Goal: Task Accomplishment & Management: Use online tool/utility

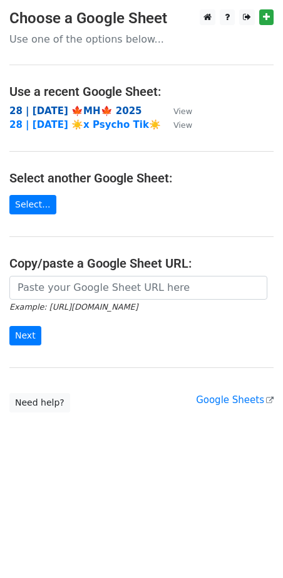
click at [51, 110] on strong "28 | [DATE] 🍁MH🍁 2025" at bounding box center [75, 110] width 133 height 11
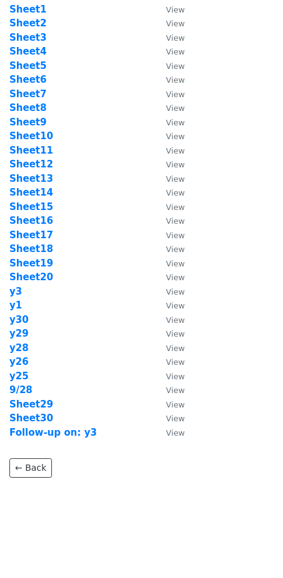
scroll to position [55, 0]
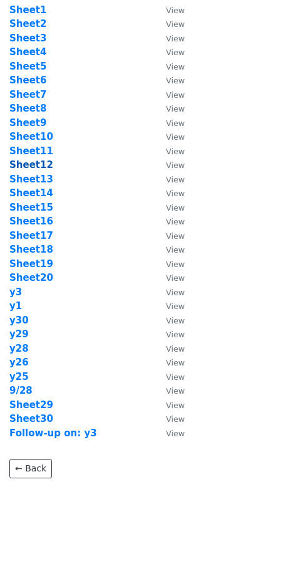
click at [41, 164] on strong "Sheet12" at bounding box center [31, 164] width 44 height 11
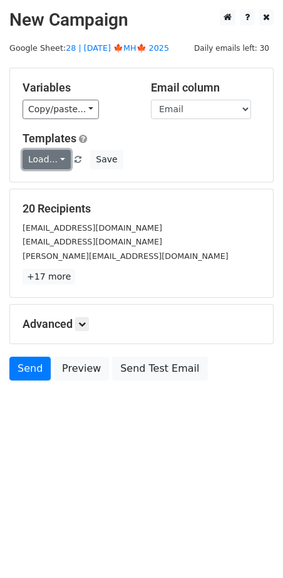
click at [45, 159] on link "Load..." at bounding box center [47, 159] width 48 height 19
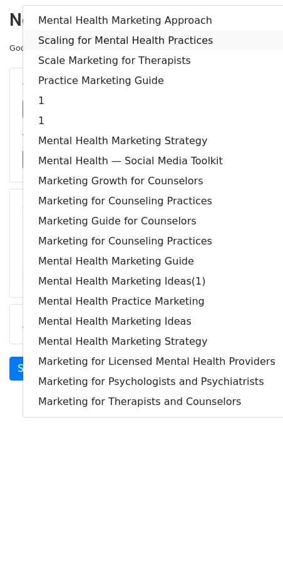
click at [120, 46] on link "Scaling for Mental Health Practices" at bounding box center [157, 41] width 268 height 20
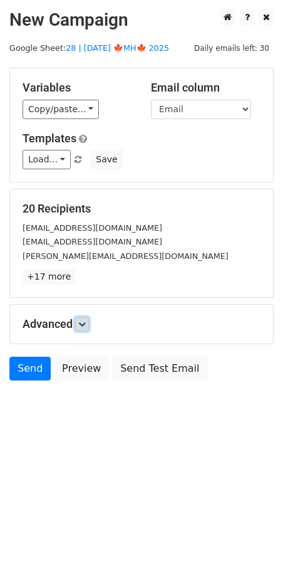
click at [86, 324] on icon at bounding box center [82, 324] width 8 height 8
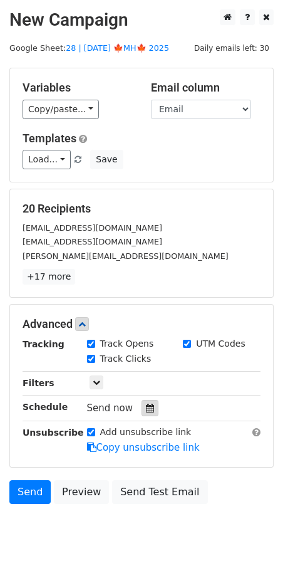
click at [142, 410] on div at bounding box center [150, 408] width 17 height 16
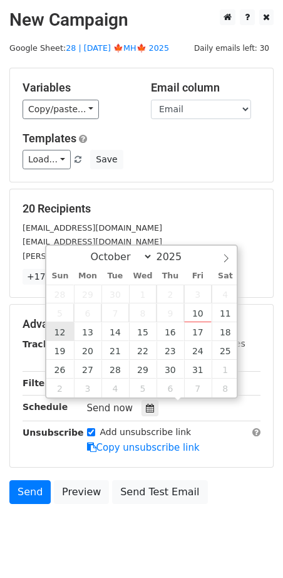
type input "2025-10-12 12:00"
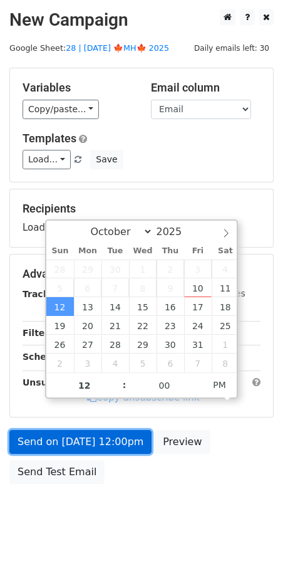
click at [61, 432] on link "Send on Oct 12 at 12:00pm" at bounding box center [80, 442] width 142 height 24
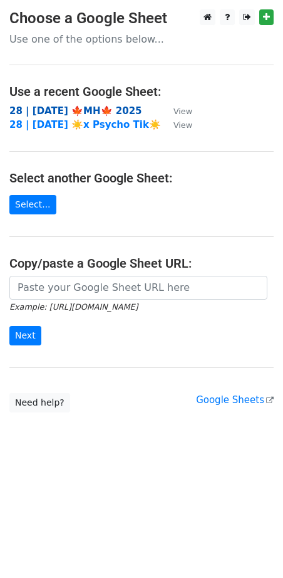
click at [85, 108] on strong "28 | [DATE] 🍁MH🍁 2025" at bounding box center [75, 110] width 133 height 11
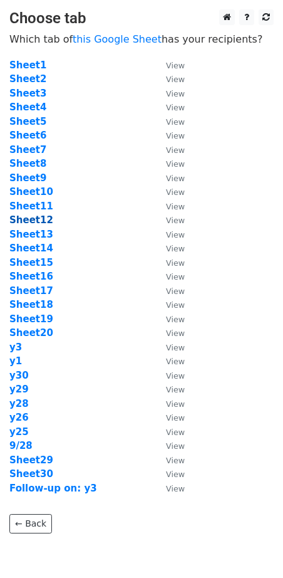
click at [42, 218] on strong "Sheet12" at bounding box center [31, 219] width 44 height 11
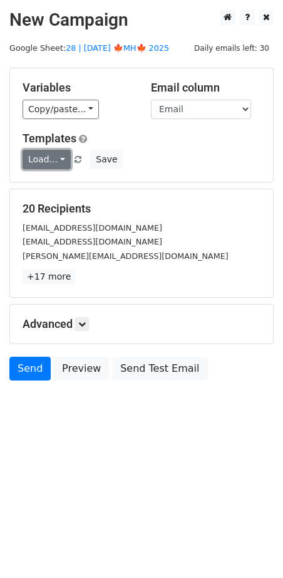
click at [46, 161] on link "Load..." at bounding box center [47, 159] width 48 height 19
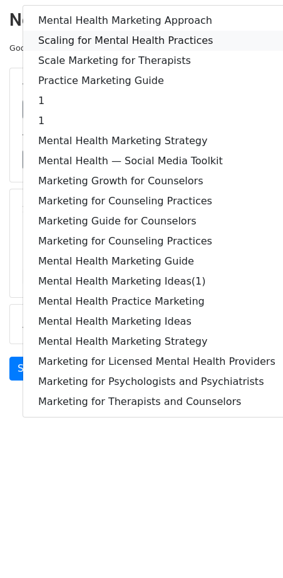
click at [103, 36] on link "Scaling for Mental Health Practices" at bounding box center [157, 41] width 268 height 20
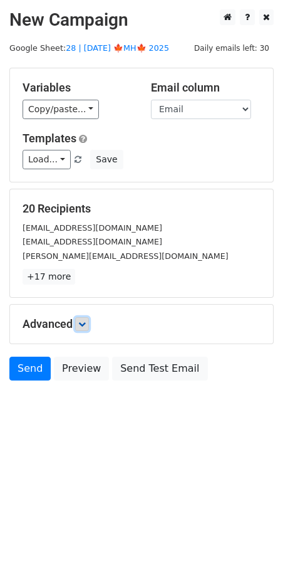
click at [86, 321] on icon at bounding box center [82, 324] width 8 height 8
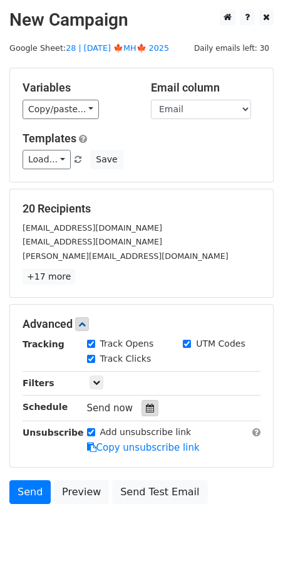
click at [146, 400] on div at bounding box center [150, 408] width 17 height 16
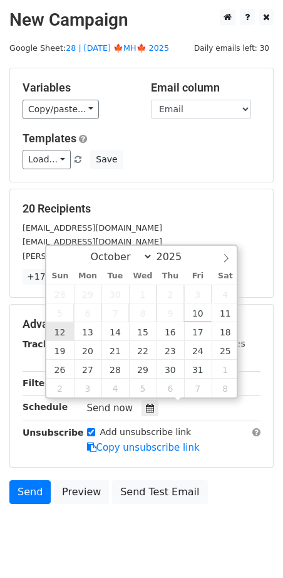
type input "2025-10-12 12:00"
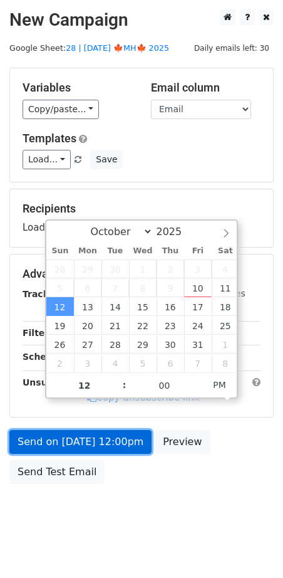
click at [77, 438] on link "Send on Oct 12 at 12:00pm" at bounding box center [80, 442] width 142 height 24
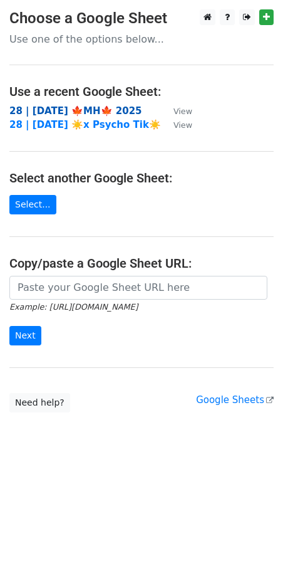
click at [79, 109] on strong "28 | [DATE] 🍁MH🍁 2025" at bounding box center [75, 110] width 133 height 11
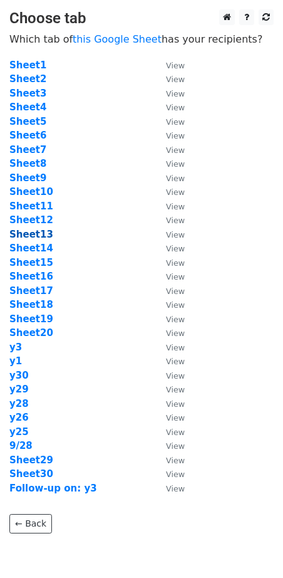
click at [35, 233] on strong "Sheet13" at bounding box center [31, 234] width 44 height 11
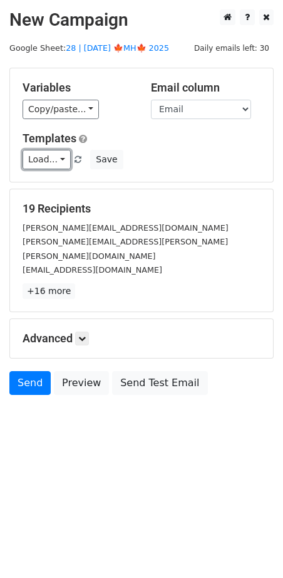
drag, startPoint x: 55, startPoint y: 160, endPoint x: 72, endPoint y: 170, distance: 20.2
click at [55, 160] on link "Load..." at bounding box center [47, 159] width 48 height 19
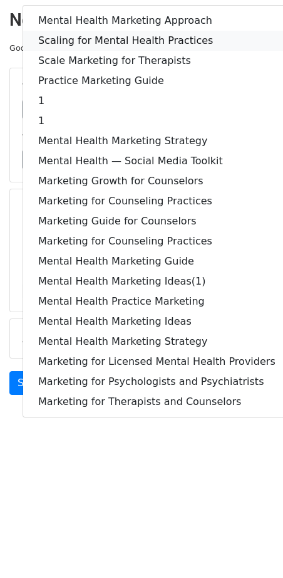
click at [114, 45] on link "Scaling for Mental Health Practices" at bounding box center [157, 41] width 268 height 20
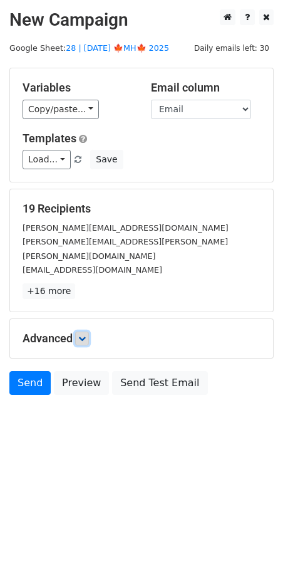
click at [81, 331] on link at bounding box center [82, 338] width 14 height 14
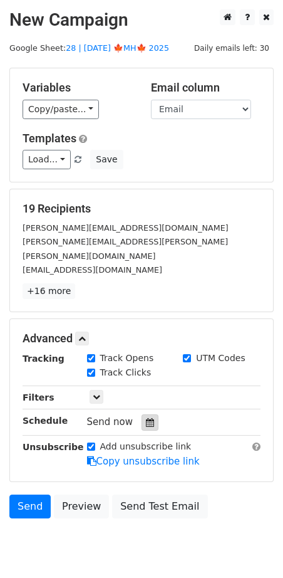
click at [145, 414] on div at bounding box center [150, 422] width 17 height 16
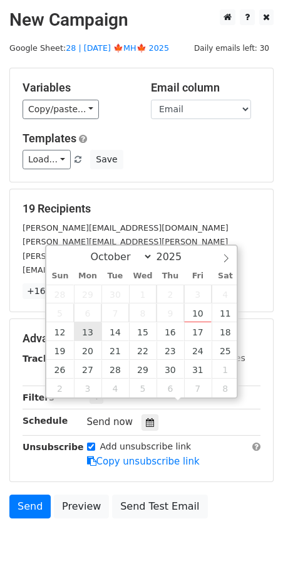
type input "2025-10-13 12:00"
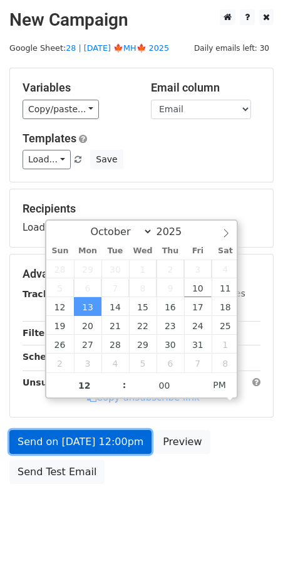
click at [99, 449] on link "Send on Oct 13 at 12:00pm" at bounding box center [80, 442] width 142 height 24
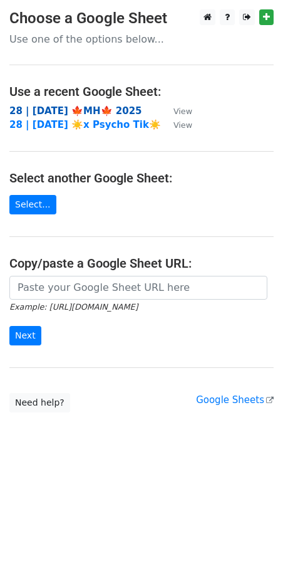
click at [75, 114] on strong "28 | [DATE] 🍁MH🍁 2025" at bounding box center [75, 110] width 133 height 11
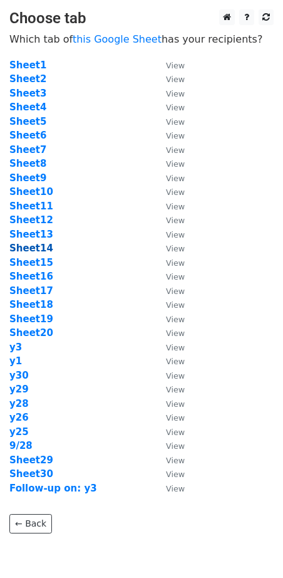
click at [39, 249] on strong "Sheet14" at bounding box center [31, 248] width 44 height 11
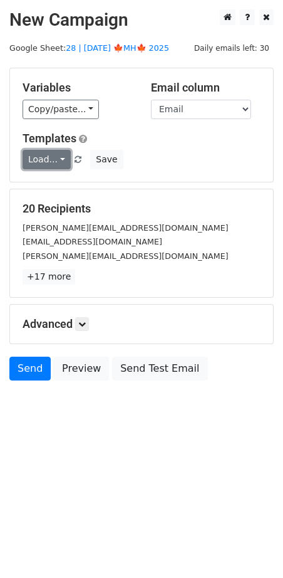
click at [47, 161] on link "Load..." at bounding box center [47, 159] width 48 height 19
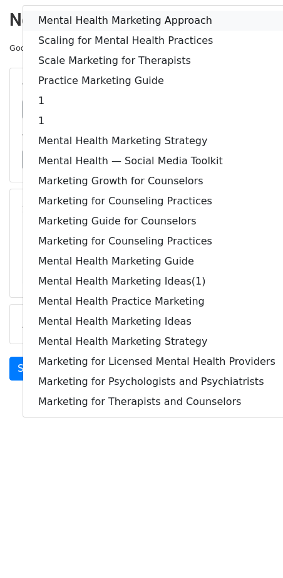
click at [104, 26] on link "Mental Health Marketing Approach" at bounding box center [157, 21] width 268 height 20
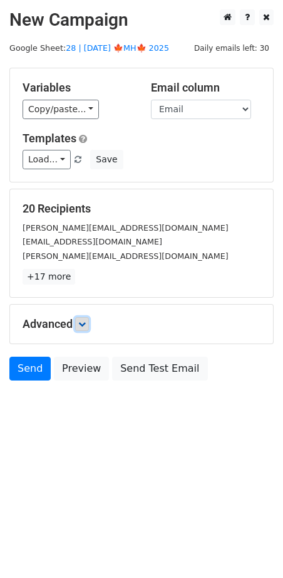
click at [86, 325] on icon at bounding box center [82, 324] width 8 height 8
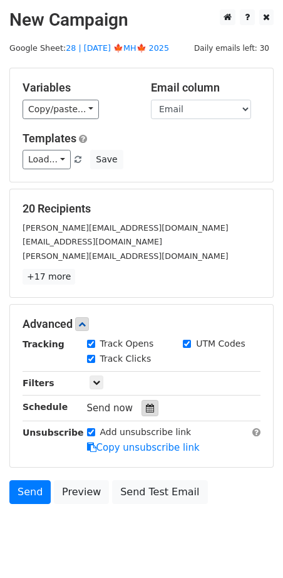
click at [146, 407] on icon at bounding box center [150, 408] width 8 height 9
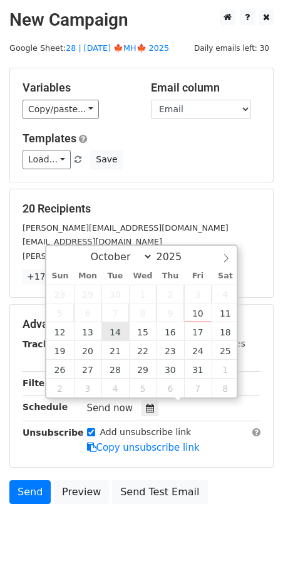
type input "2025-10-14 12:00"
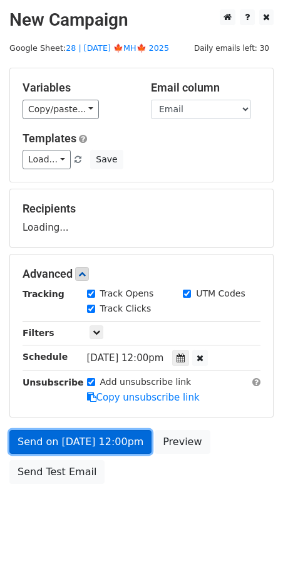
click at [111, 441] on link "Send on Oct 14 at 12:00pm" at bounding box center [80, 442] width 142 height 24
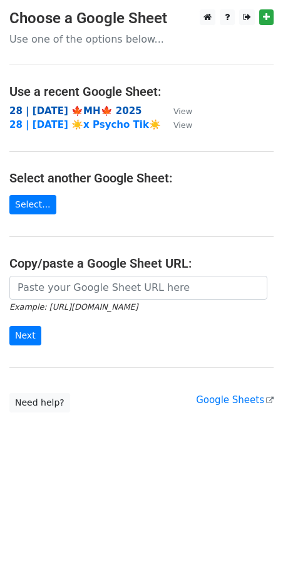
click at [95, 111] on strong "28 | [DATE] 🍁MH🍁 2025" at bounding box center [75, 110] width 133 height 11
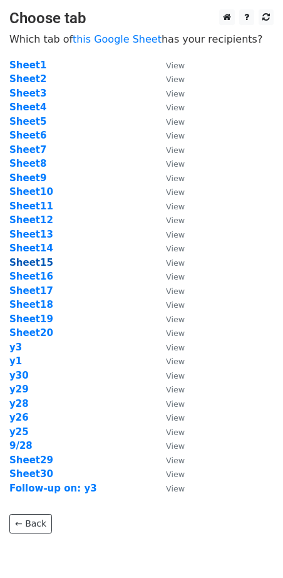
click at [39, 261] on strong "Sheet15" at bounding box center [31, 262] width 44 height 11
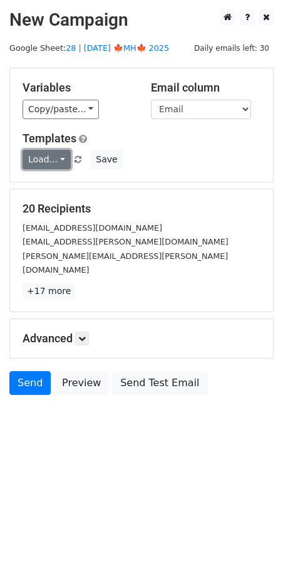
click at [45, 150] on link "Load..." at bounding box center [47, 159] width 48 height 19
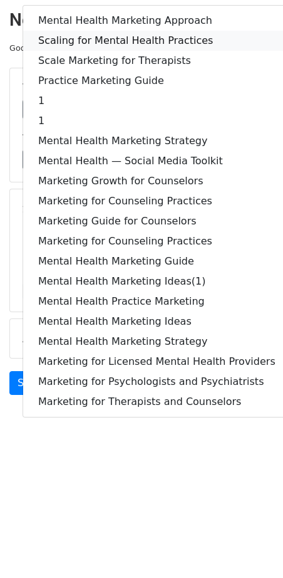
click at [130, 43] on link "Scaling for Mental Health Practices" at bounding box center [157, 41] width 268 height 20
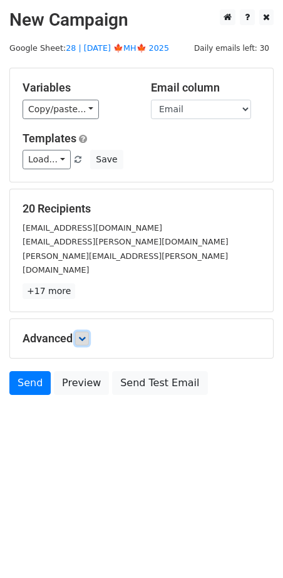
click at [85, 335] on icon at bounding box center [82, 339] width 8 height 8
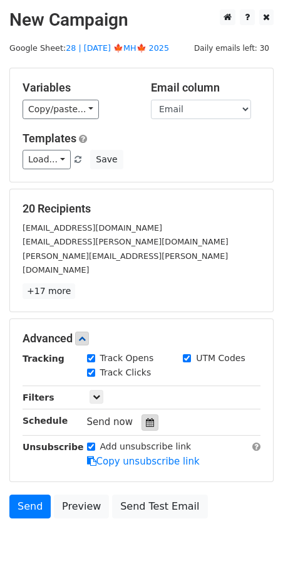
click at [148, 414] on div at bounding box center [150, 422] width 17 height 16
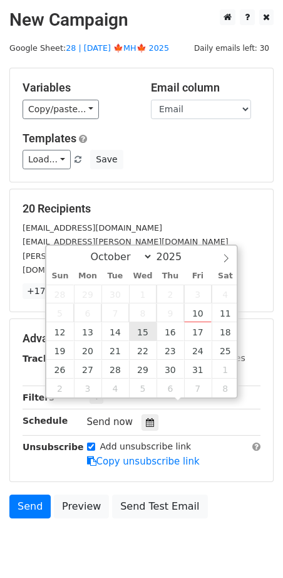
type input "[DATE] 12:00"
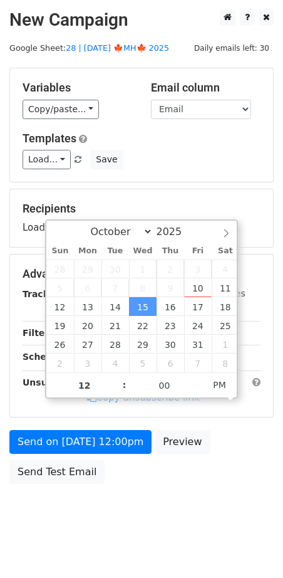
click at [120, 427] on form "Variables Copy/paste... {{Name}} {{Email}} Email column Name Email Templates Lo…" at bounding box center [141, 279] width 264 height 422
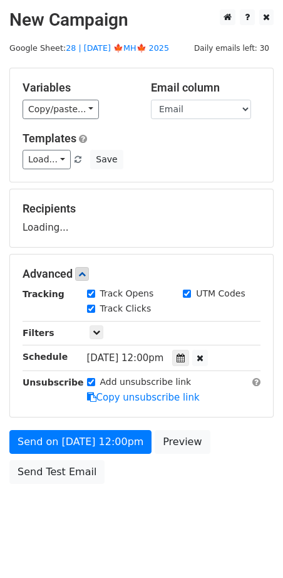
click at [106, 452] on div "Send on Oct 15 at 12:00pm Preview Send Test Email" at bounding box center [141, 460] width 283 height 60
click at [100, 452] on div "Send on Oct 15 at 12:00pm Preview Send Test Email" at bounding box center [141, 460] width 283 height 60
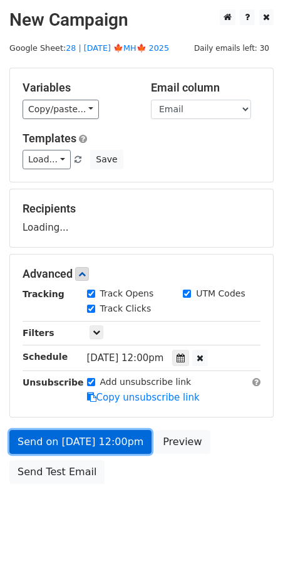
click at [100, 446] on link "Send on Oct 15 at 12:00pm" at bounding box center [80, 442] width 142 height 24
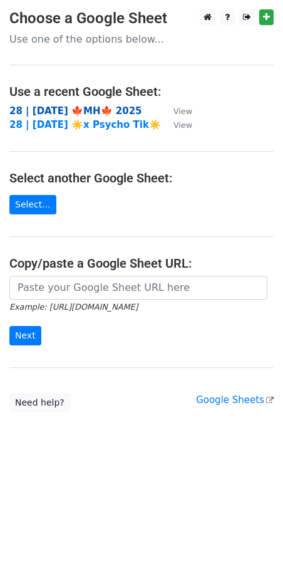
click at [79, 107] on strong "28 | [DATE] 🍁MH🍁 2025" at bounding box center [75, 110] width 133 height 11
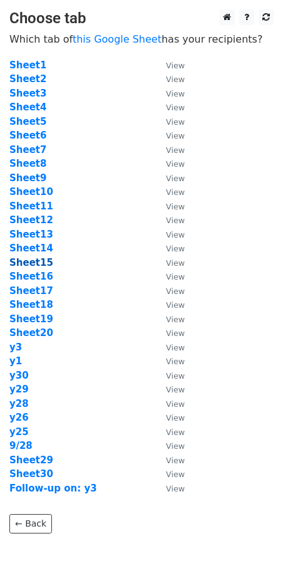
click at [34, 259] on strong "Sheet15" at bounding box center [31, 262] width 44 height 11
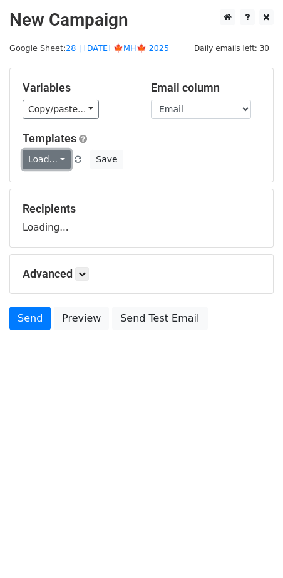
click at [56, 159] on link "Load..." at bounding box center [47, 159] width 48 height 19
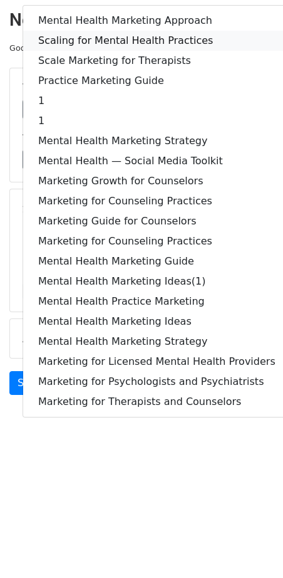
click at [130, 41] on link "Scaling for Mental Health Practices" at bounding box center [157, 41] width 268 height 20
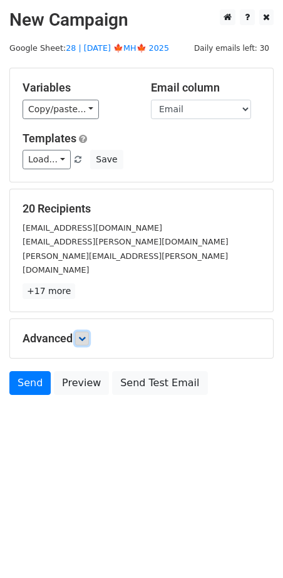
click at [85, 335] on icon at bounding box center [82, 339] width 8 height 8
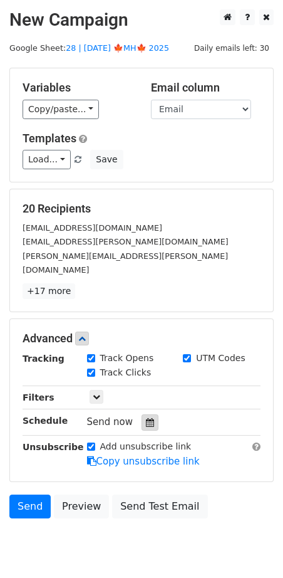
click at [142, 414] on div at bounding box center [150, 422] width 17 height 16
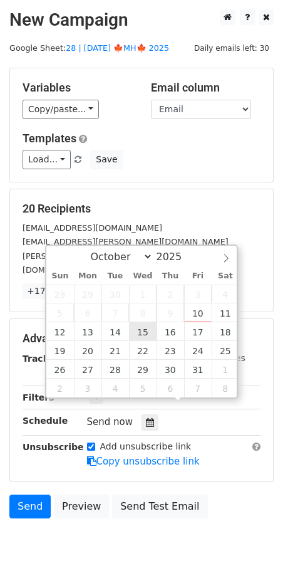
type input "2025-10-15 12:00"
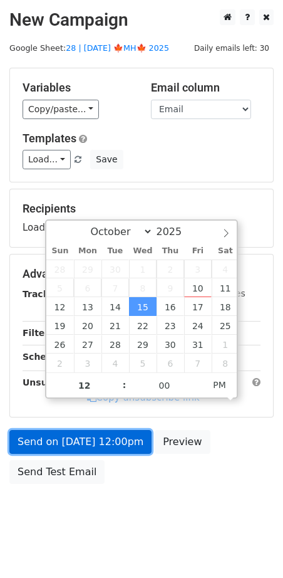
click at [113, 433] on link "Send on Oct 15 at 12:00pm" at bounding box center [80, 442] width 142 height 24
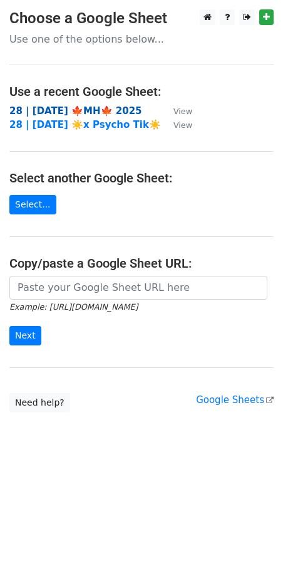
click at [100, 110] on strong "28 | SEP 28 🍁MH🍁 2025" at bounding box center [75, 110] width 133 height 11
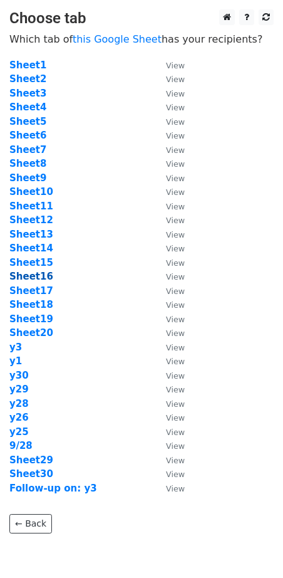
click at [37, 278] on strong "Sheet16" at bounding box center [31, 276] width 44 height 11
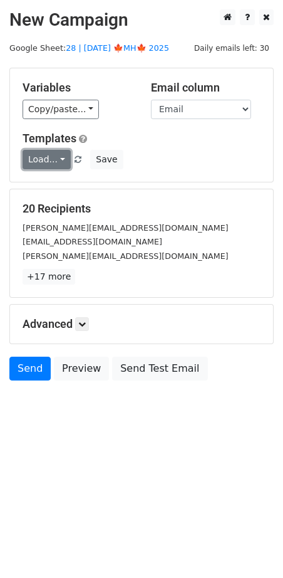
click at [55, 161] on link "Load..." at bounding box center [47, 159] width 48 height 19
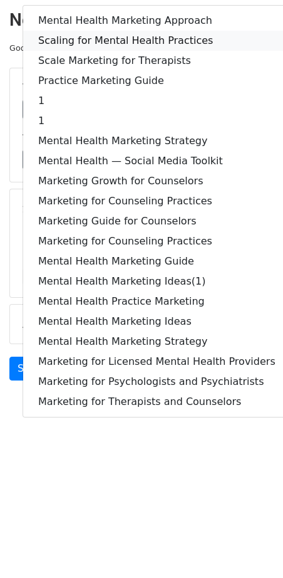
click at [95, 38] on link "Scaling for Mental Health Practices" at bounding box center [157, 41] width 268 height 20
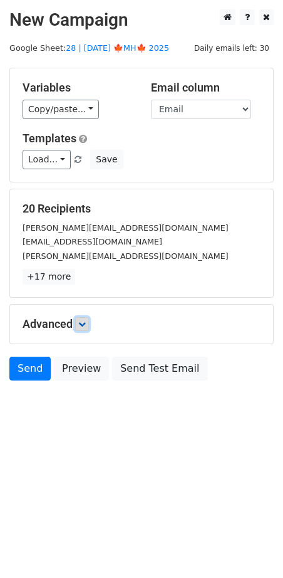
click at [86, 318] on link at bounding box center [82, 324] width 14 height 14
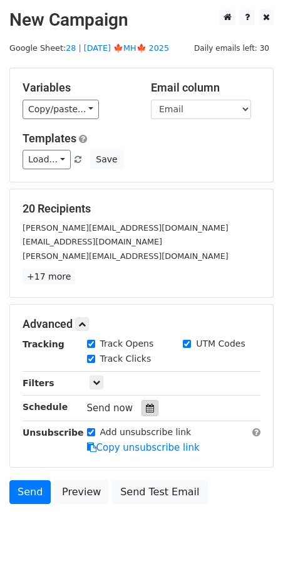
click at [148, 406] on div at bounding box center [150, 408] width 17 height 16
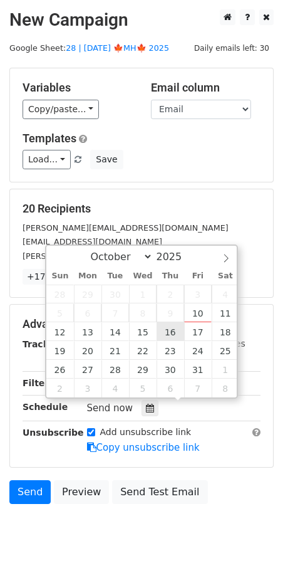
type input "2025-10-16 12:00"
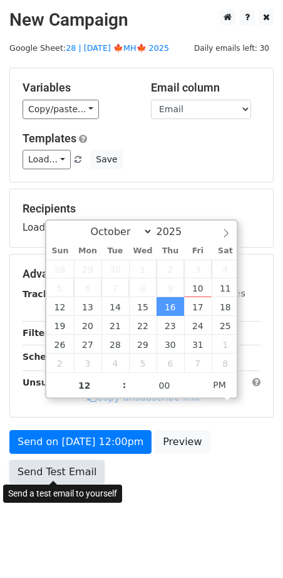
click at [73, 460] on link "Send Test Email" at bounding box center [56, 472] width 95 height 24
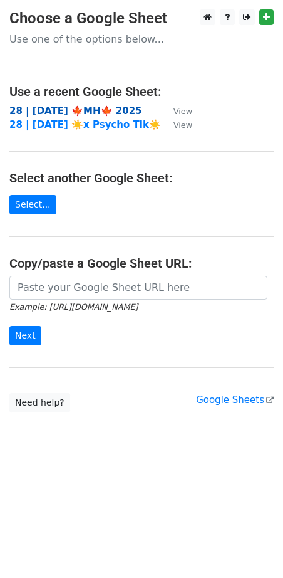
click at [76, 108] on strong "28 | [DATE] 🍁MH🍁 2025" at bounding box center [75, 110] width 133 height 11
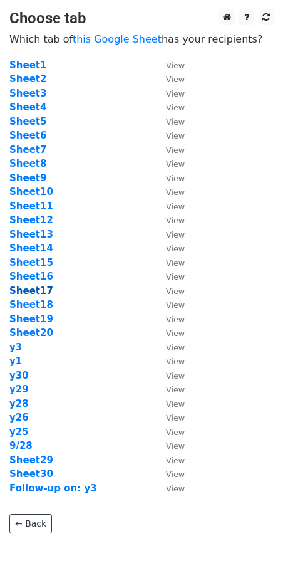
click at [39, 289] on strong "Sheet17" at bounding box center [31, 290] width 44 height 11
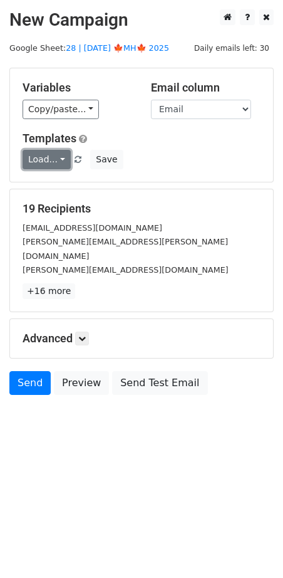
click at [44, 161] on link "Load..." at bounding box center [47, 159] width 48 height 19
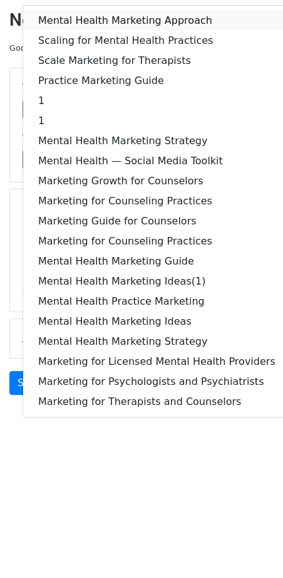
click at [106, 16] on link "Mental Health Marketing Approach" at bounding box center [157, 21] width 268 height 20
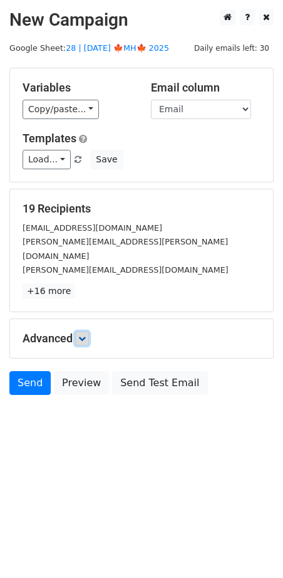
click at [86, 335] on icon at bounding box center [82, 339] width 8 height 8
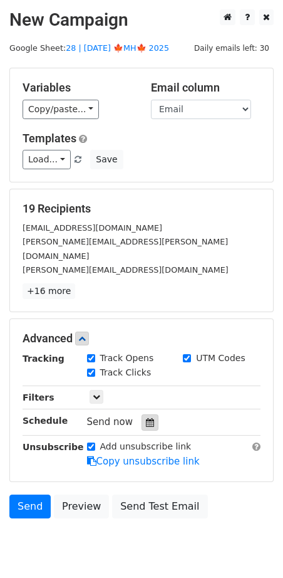
click at [147, 418] on icon at bounding box center [150, 422] width 8 height 9
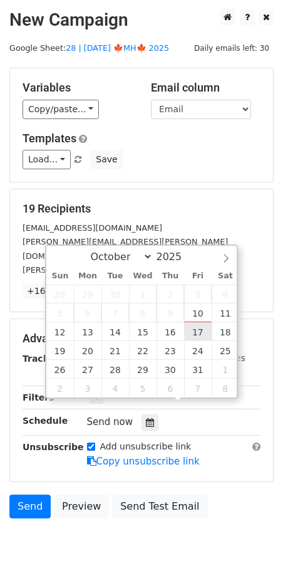
type input "2025-10-17 12:00"
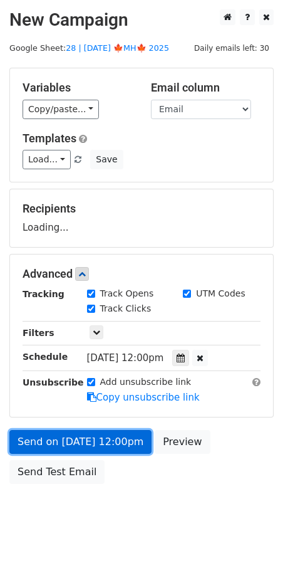
click at [116, 434] on link "Send on Oct 17 at 12:00pm" at bounding box center [80, 442] width 142 height 24
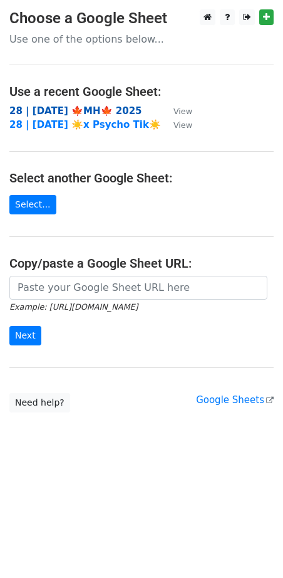
click at [93, 109] on strong "28 | [DATE] 🍁MH🍁 2025" at bounding box center [75, 110] width 133 height 11
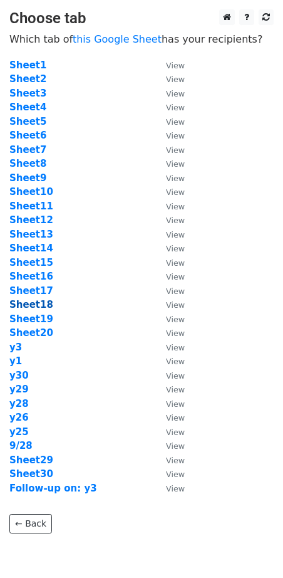
click at [35, 304] on strong "Sheet18" at bounding box center [31, 304] width 44 height 11
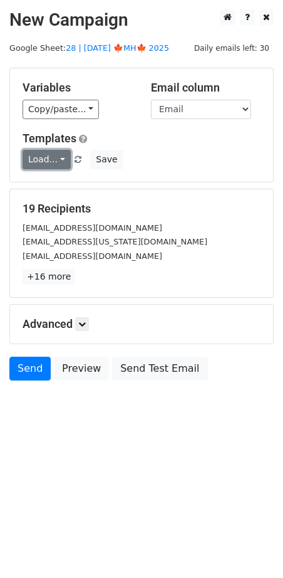
click at [53, 164] on link "Load..." at bounding box center [47, 159] width 48 height 19
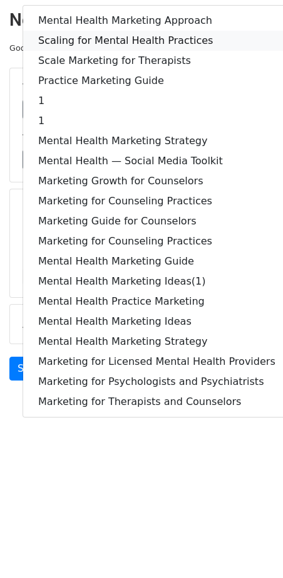
click at [118, 34] on link "Scaling for Mental Health Practices" at bounding box center [157, 41] width 268 height 20
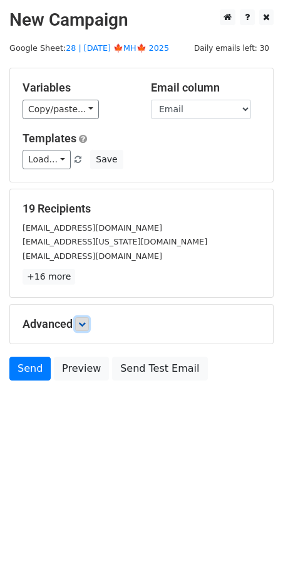
click at [85, 325] on icon at bounding box center [82, 324] width 8 height 8
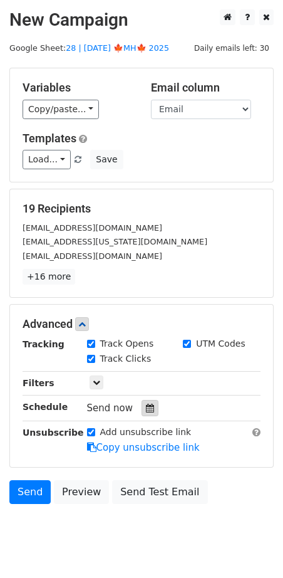
click at [143, 400] on div at bounding box center [150, 408] width 17 height 16
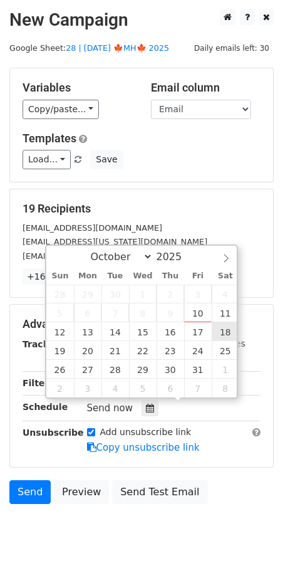
type input "2025-10-18 12:00"
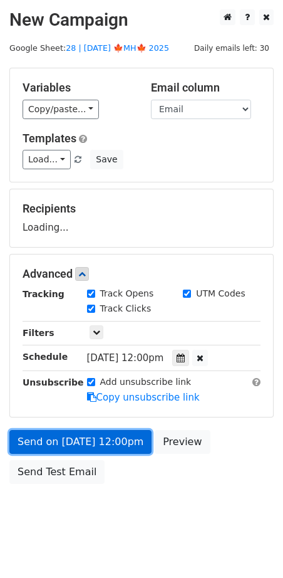
click at [140, 437] on link "Send on Oct 18 at 12:00pm" at bounding box center [80, 442] width 142 height 24
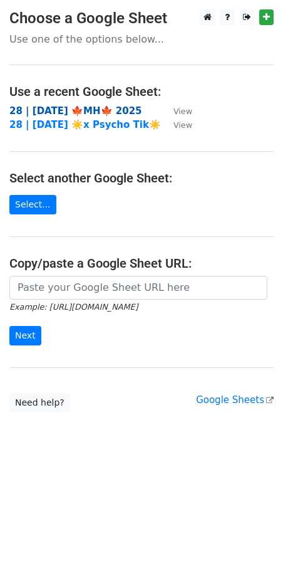
click at [97, 110] on strong "28 | [DATE] 🍁MH🍁 2025" at bounding box center [75, 110] width 133 height 11
click at [71, 105] on strong "28 | [DATE] 🍁MH🍁 2025" at bounding box center [75, 110] width 133 height 11
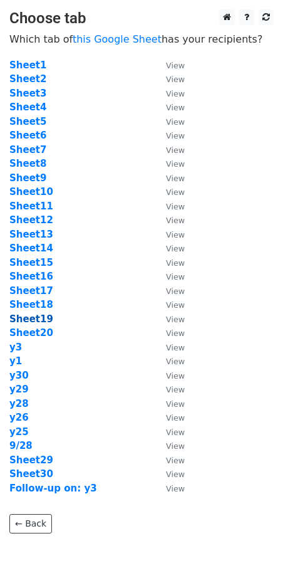
click at [34, 315] on strong "Sheet19" at bounding box center [31, 318] width 44 height 11
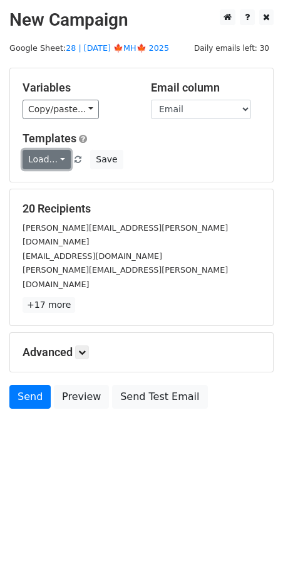
click at [32, 159] on link "Load..." at bounding box center [47, 159] width 48 height 19
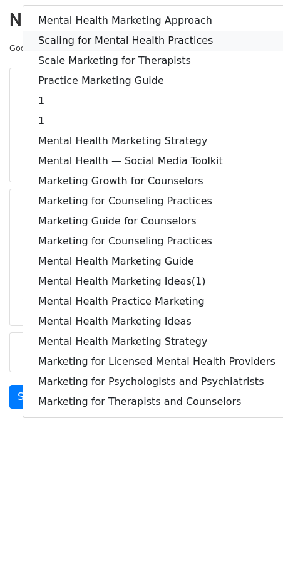
click at [123, 31] on link "Scaling for Mental Health Practices" at bounding box center [157, 41] width 268 height 20
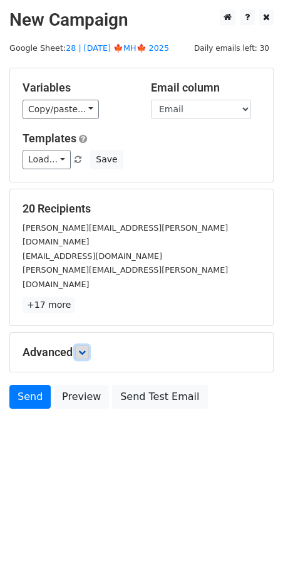
click at [86, 348] on icon at bounding box center [82, 352] width 8 height 8
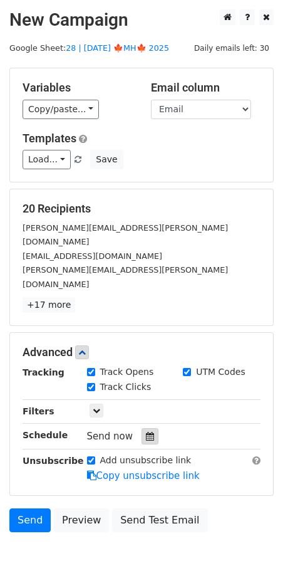
click at [146, 432] on icon at bounding box center [150, 436] width 8 height 9
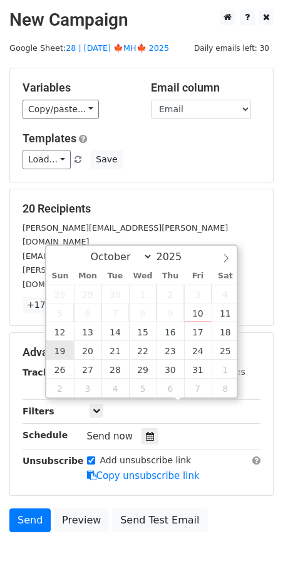
type input "2025-10-19 12:00"
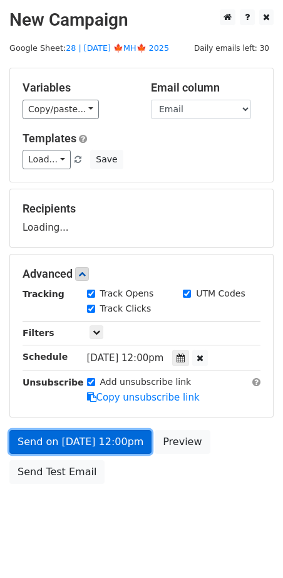
click at [76, 434] on link "Send on Oct 19 at 12:00pm" at bounding box center [80, 442] width 142 height 24
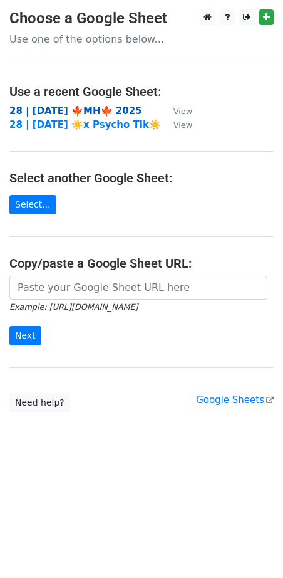
click at [91, 105] on strong "28 | [DATE] 🍁MH🍁 2025" at bounding box center [75, 110] width 133 height 11
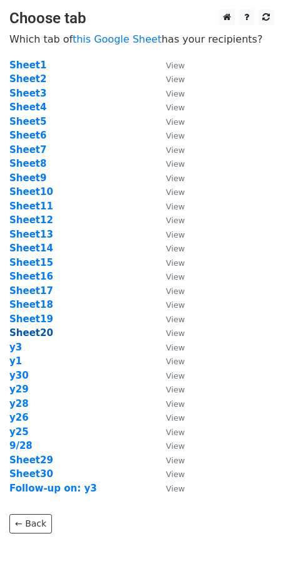
click at [34, 332] on strong "Sheet20" at bounding box center [31, 332] width 44 height 11
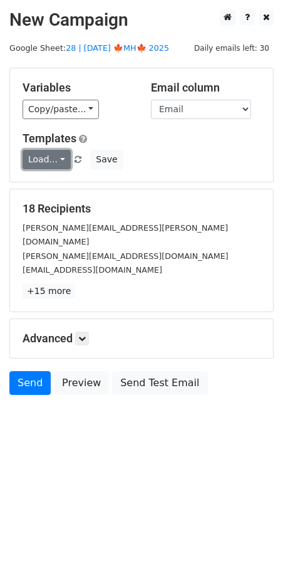
click at [46, 157] on link "Load..." at bounding box center [47, 159] width 48 height 19
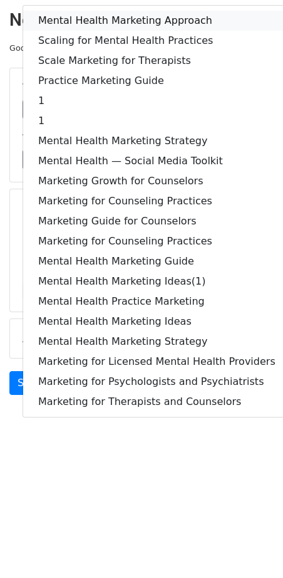
click at [123, 22] on link "Mental Health Marketing Approach" at bounding box center [157, 21] width 268 height 20
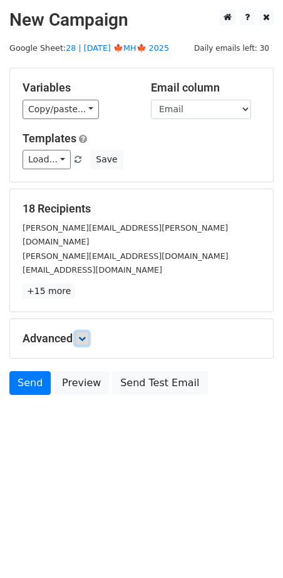
click at [85, 335] on icon at bounding box center [82, 339] width 8 height 8
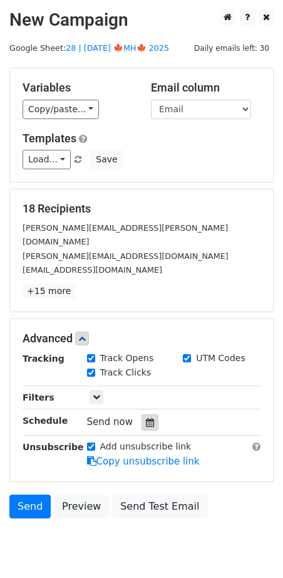
click at [146, 418] on icon at bounding box center [150, 422] width 8 height 9
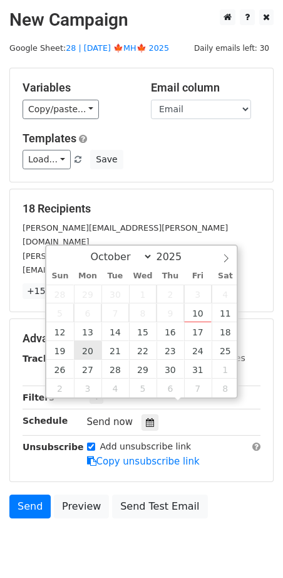
type input "[DATE] 12:00"
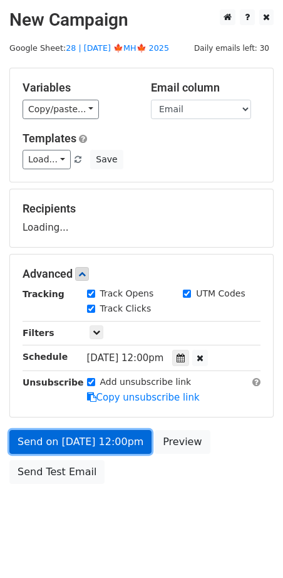
click at [91, 435] on link "Send on [DATE] 12:00pm" at bounding box center [80, 442] width 142 height 24
